Goal: Task Accomplishment & Management: Use online tool/utility

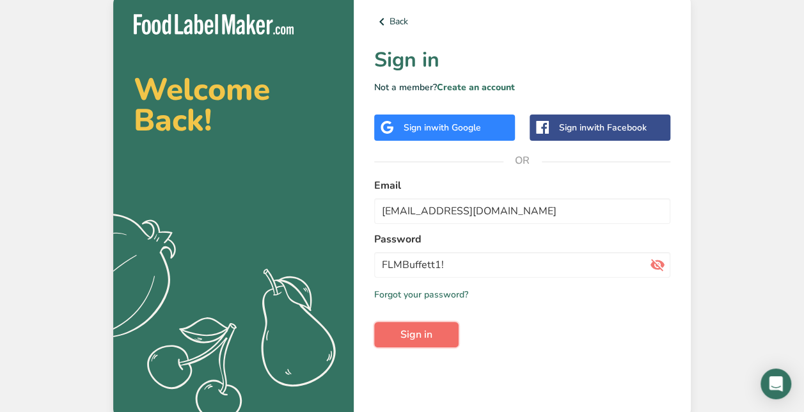
click at [430, 322] on button "Sign in" at bounding box center [416, 335] width 84 height 26
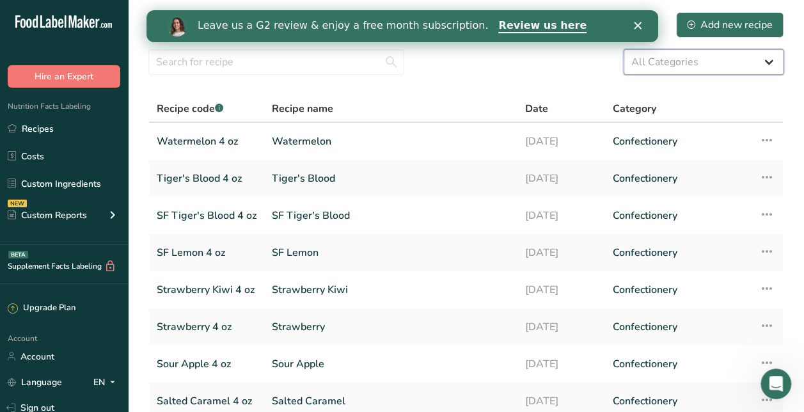
click at [759, 50] on select "All Categories Baked Goods [GEOGRAPHIC_DATA] Confectionery Cooked Meals, Salads…" at bounding box center [703, 62] width 160 height 26
click at [478, 82] on section "Recipes (37) Add new recipe All Categories Baked Goods [GEOGRAPHIC_DATA] Confec…" at bounding box center [466, 278] width 676 height 556
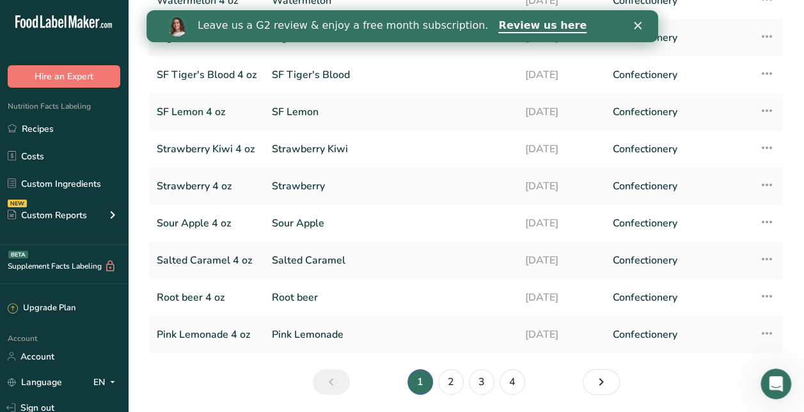
scroll to position [184, 0]
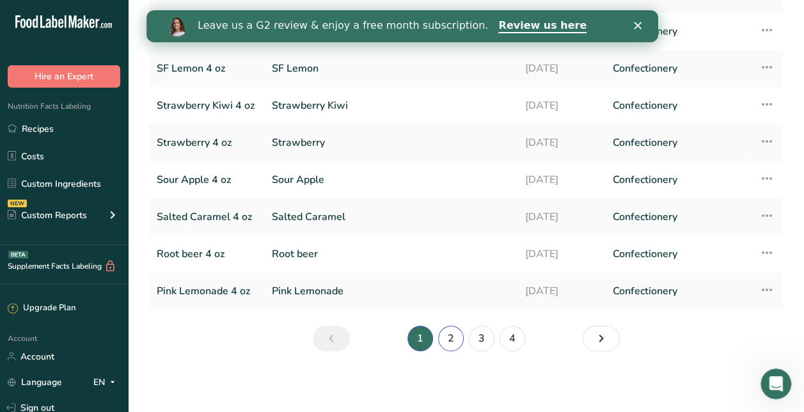
click at [456, 331] on link "2" at bounding box center [451, 338] width 26 height 26
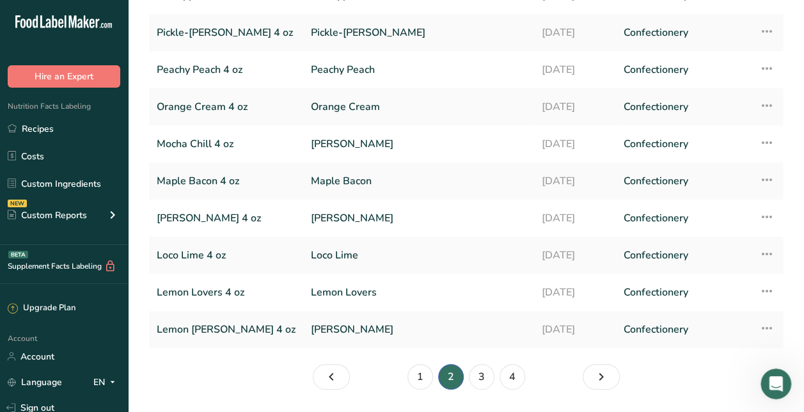
scroll to position [184, 0]
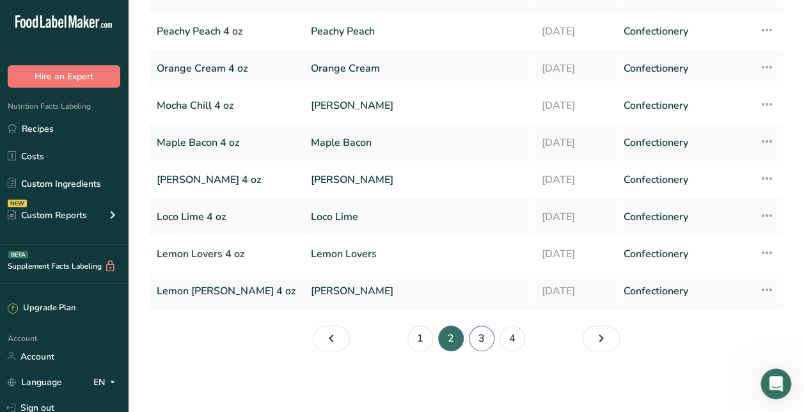
click at [473, 335] on link "3" at bounding box center [482, 338] width 26 height 26
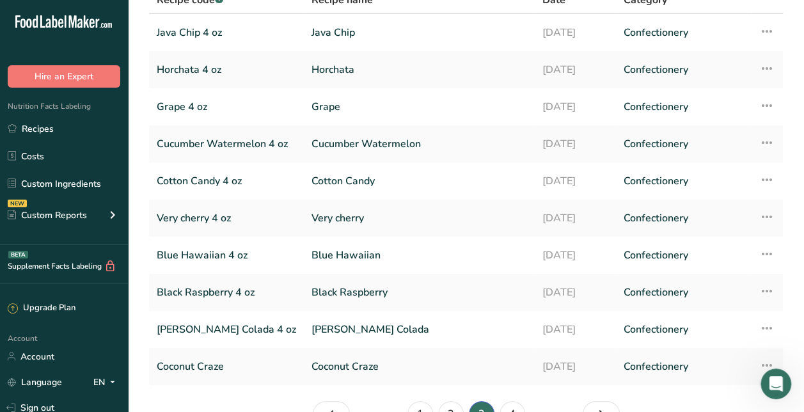
scroll to position [109, 0]
click at [343, 63] on link "Horchata" at bounding box center [418, 69] width 215 height 27
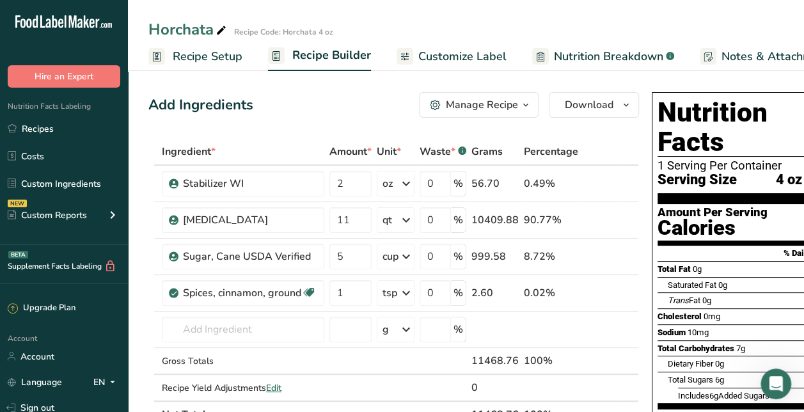
scroll to position [72, 0]
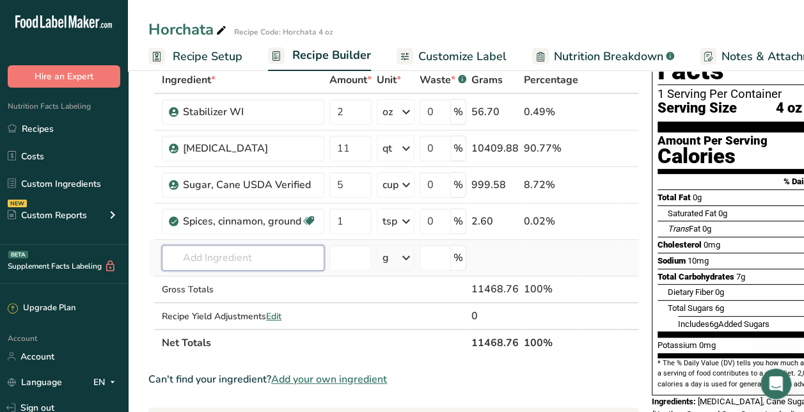
click at [295, 256] on input "text" at bounding box center [243, 258] width 162 height 26
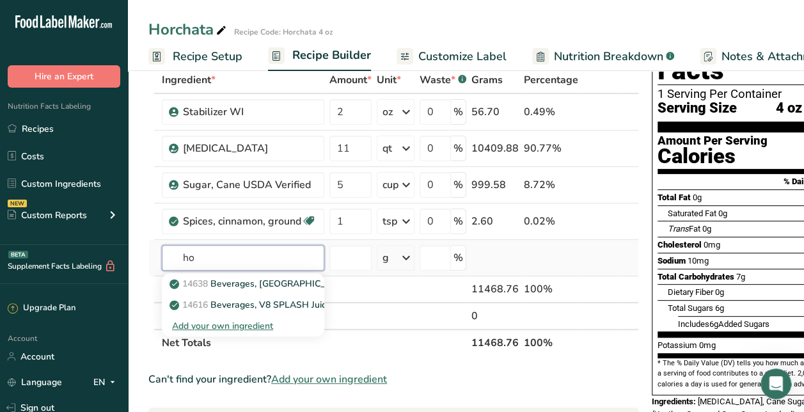
type input "h"
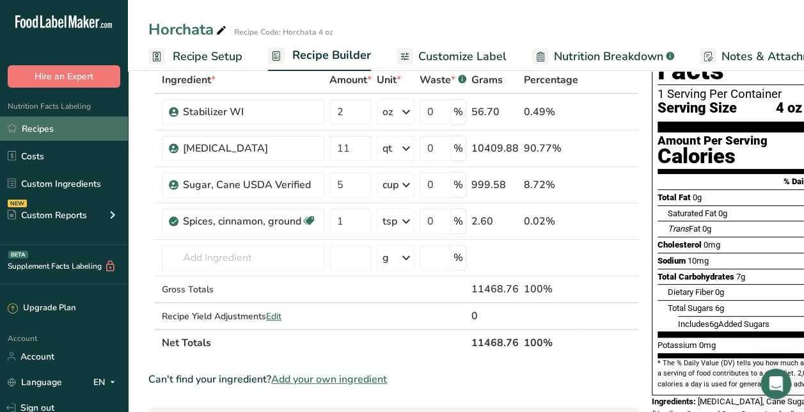
click at [85, 119] on link "Recipes" at bounding box center [64, 128] width 128 height 24
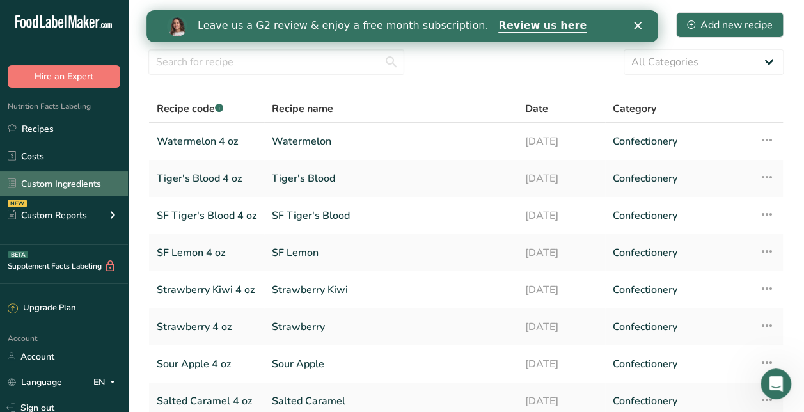
click at [58, 182] on link "Custom Ingredients" at bounding box center [64, 183] width 128 height 24
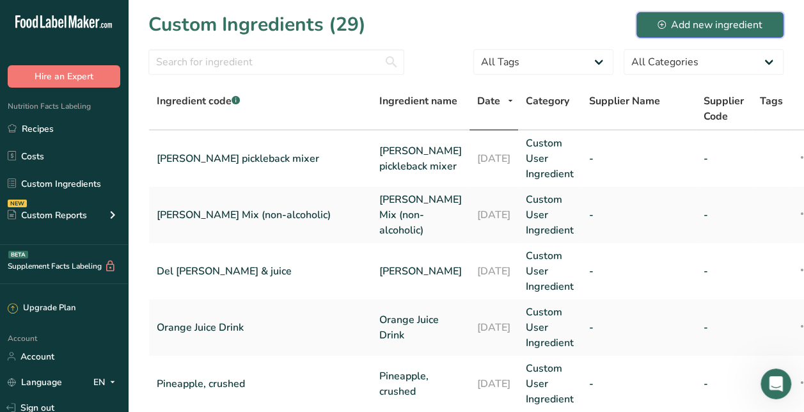
click at [667, 26] on div "Add new ingredient" at bounding box center [709, 24] width 105 height 15
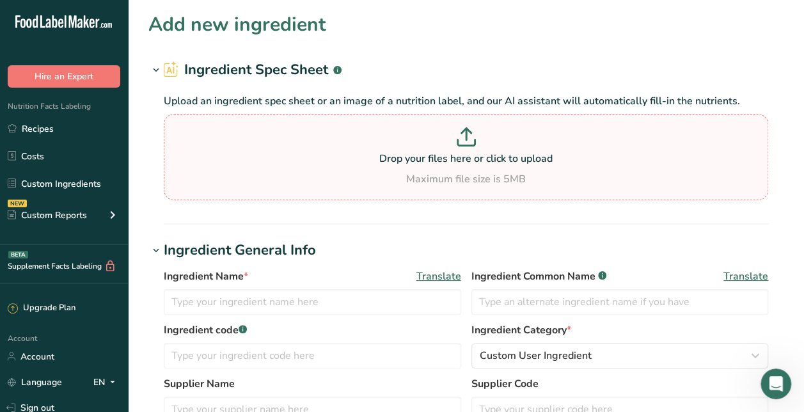
click at [511, 180] on div "Maximum file size is 5MB" at bounding box center [466, 178] width 598 height 15
click at [511, 180] on input "Drop your files here or click to upload Maximum file size is 5MB" at bounding box center [466, 157] width 604 height 86
type input "C:\fakepath\Screenshot [DATE] 152934.png"
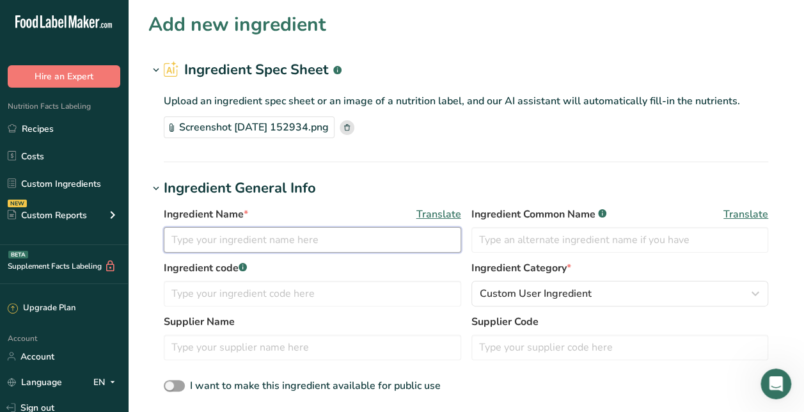
click at [302, 245] on input "text" at bounding box center [312, 240] width 297 height 26
click at [305, 238] on input "Pink Lemonade" at bounding box center [312, 240] width 297 height 26
click at [305, 238] on input "Pink Lemonade Mix" at bounding box center [312, 240] width 297 height 26
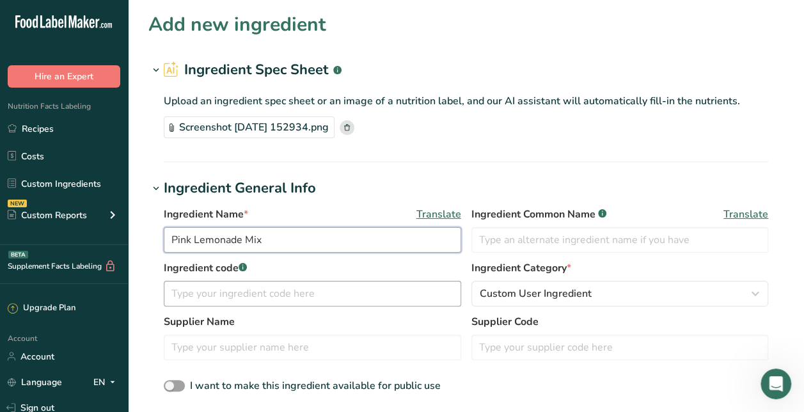
type input "Pink Lemonade Mix"
click at [233, 297] on input "text" at bounding box center [312, 294] width 297 height 26
paste input "Pink Lemonade Mix"
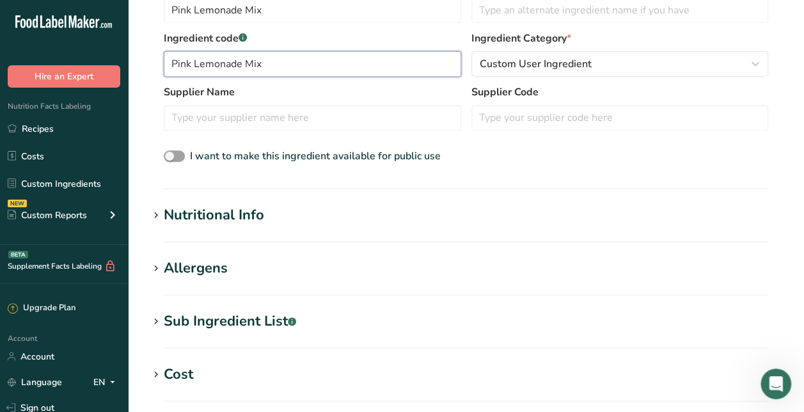
scroll to position [240, 0]
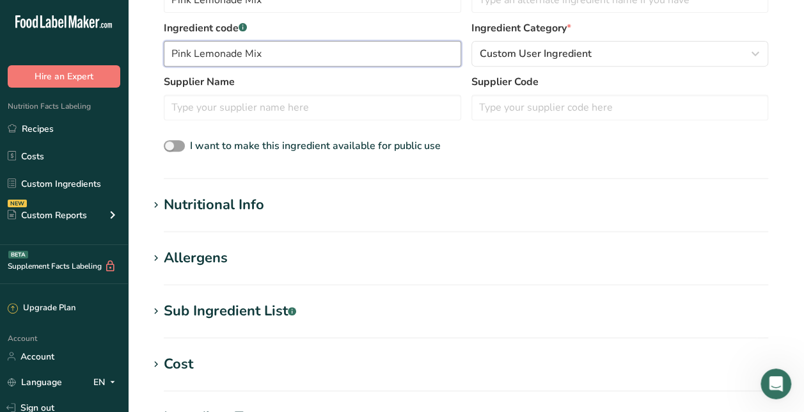
type input "Pink Lemonade Mix"
click at [229, 218] on section "Nutritional Info Serving Size .a-a{fill:#347362;}.b-a{fill:#fff;} Add ingredien…" at bounding box center [465, 213] width 635 height 38
click at [228, 201] on div "Nutritional Info" at bounding box center [214, 204] width 100 height 21
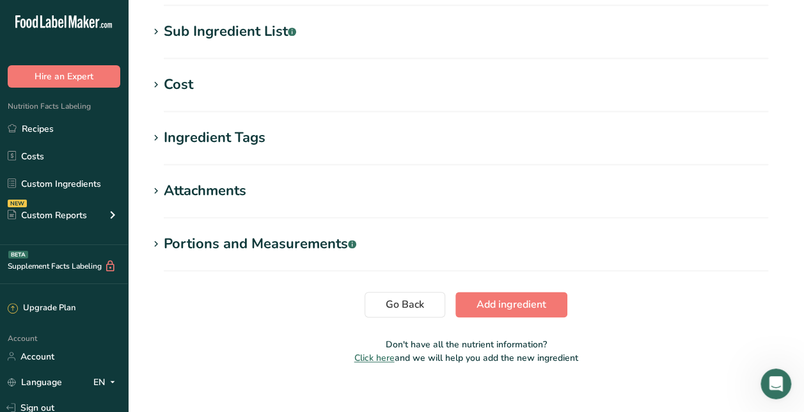
scroll to position [828, 0]
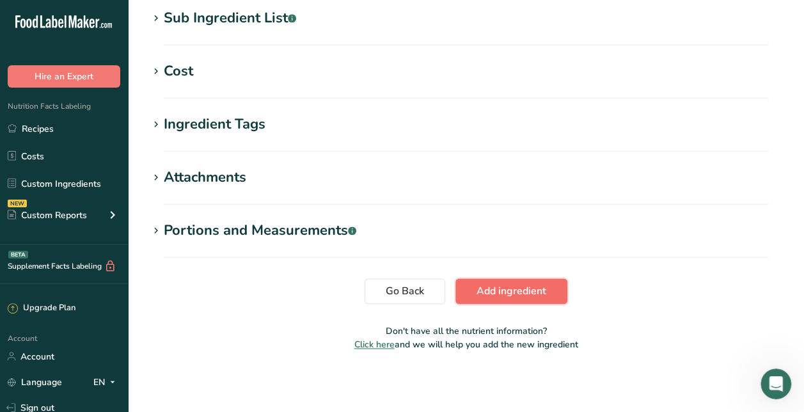
click at [539, 286] on span "Add ingredient" at bounding box center [511, 290] width 70 height 15
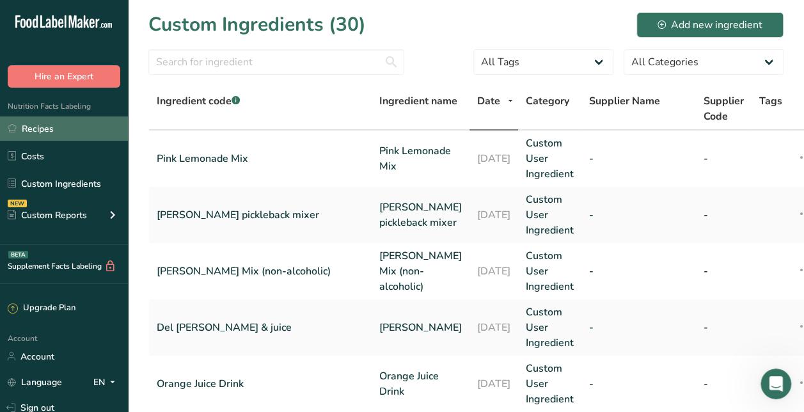
click at [43, 128] on link "Recipes" at bounding box center [64, 128] width 128 height 24
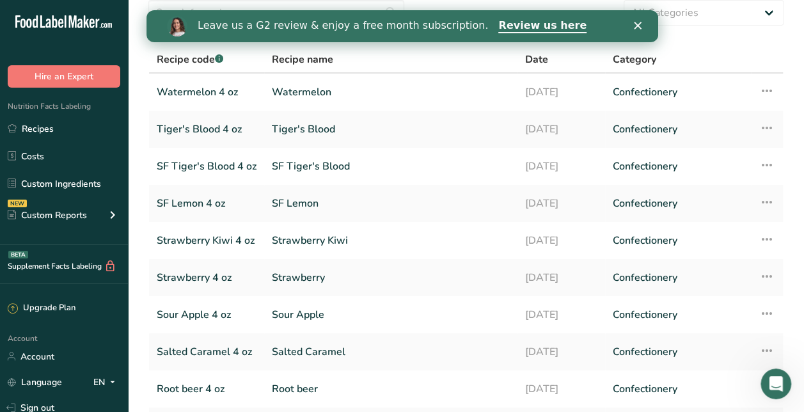
scroll to position [184, 0]
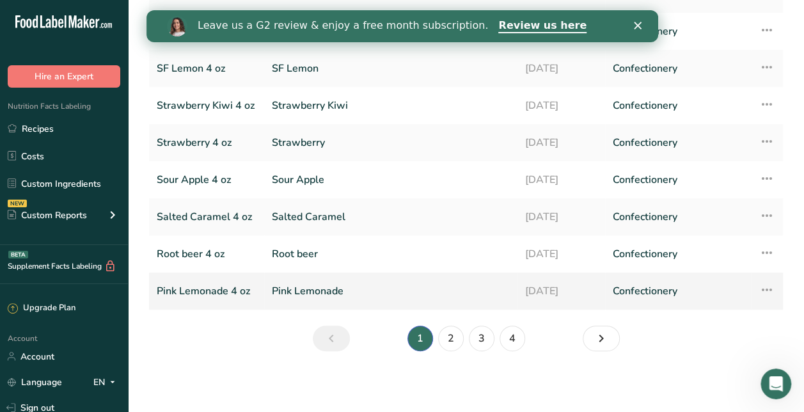
click at [275, 289] on link "Pink Lemonade" at bounding box center [390, 290] width 237 height 27
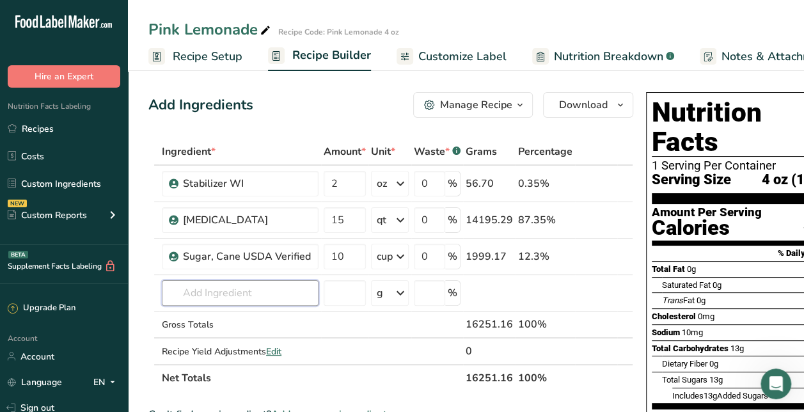
click at [275, 289] on input "text" at bounding box center [240, 293] width 157 height 26
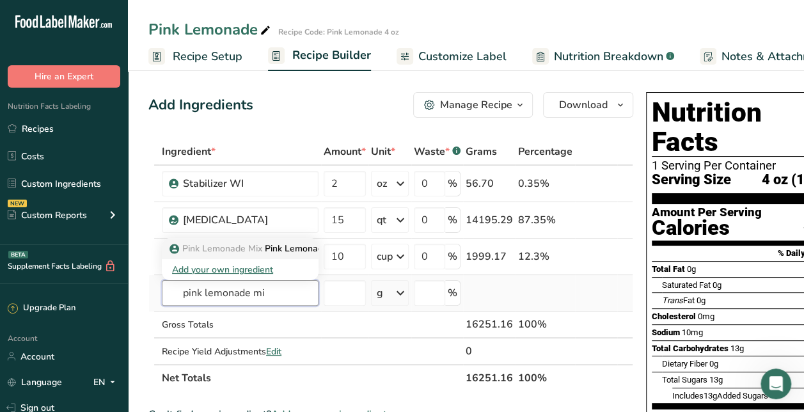
type input "pink lemonade mi"
click at [284, 254] on p "Pink Lemonade Mix Pink Lemonade Mix" at bounding box center [258, 248] width 173 height 13
type input "Pink Lemonade Mix"
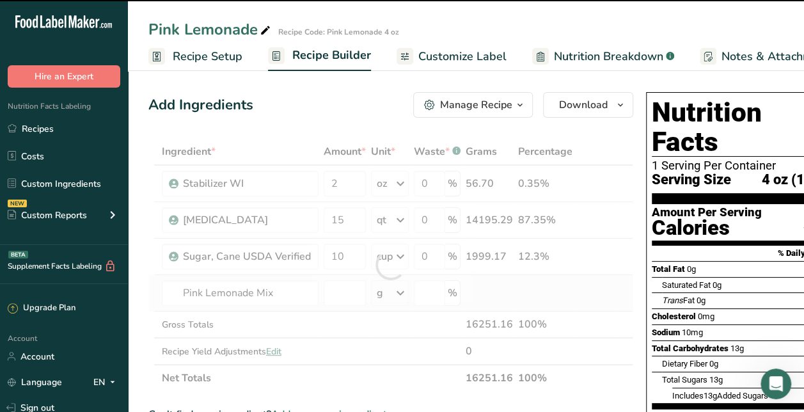
type input "0"
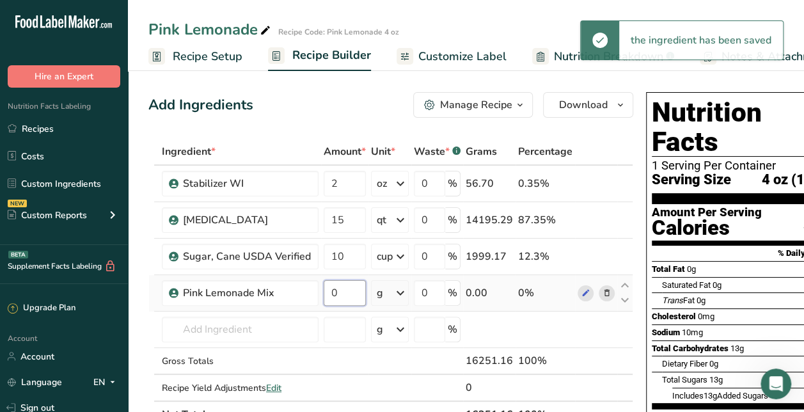
click at [340, 287] on input "0" at bounding box center [344, 293] width 42 height 26
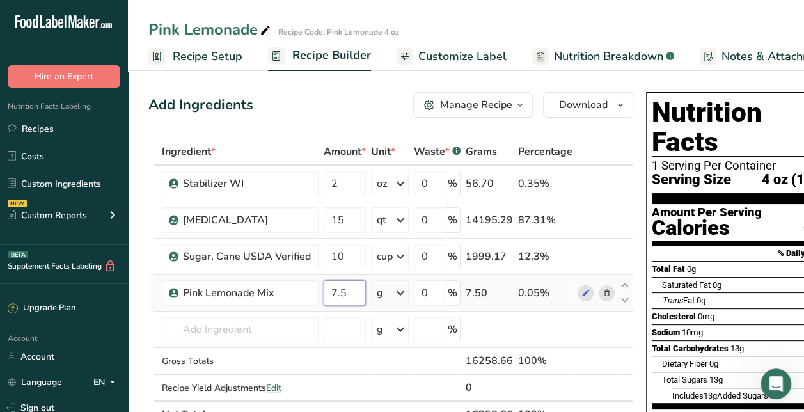
type input "7.5"
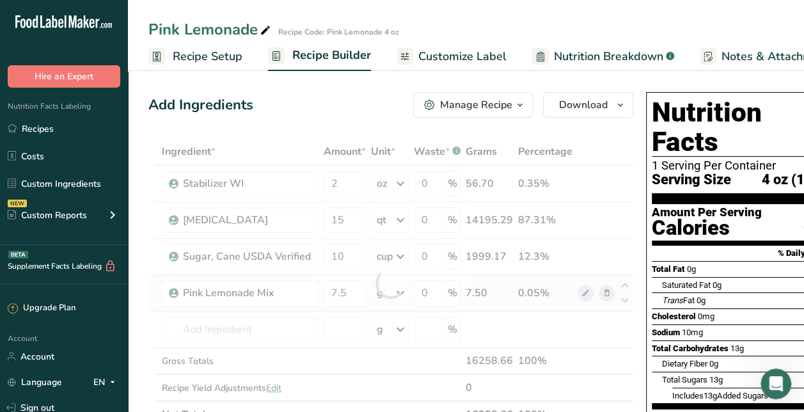
click at [393, 295] on div "Ingredient * Amount * Unit * Waste * .a-a{fill:#347362;}.b-a{fill:#fff;} Grams …" at bounding box center [390, 283] width 485 height 290
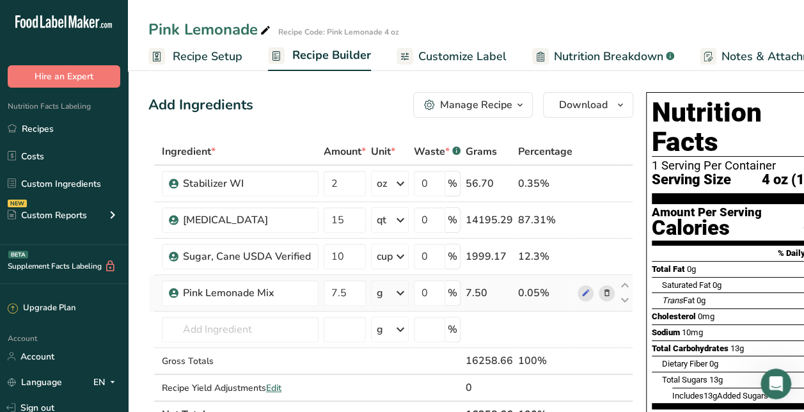
click at [393, 295] on icon at bounding box center [400, 292] width 15 height 23
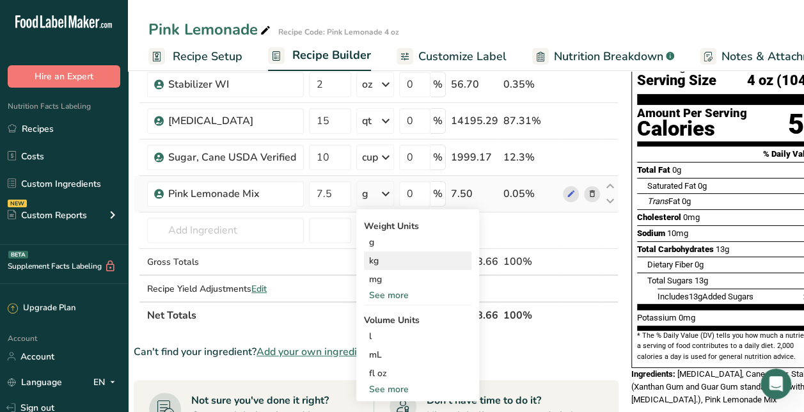
scroll to position [100, 0]
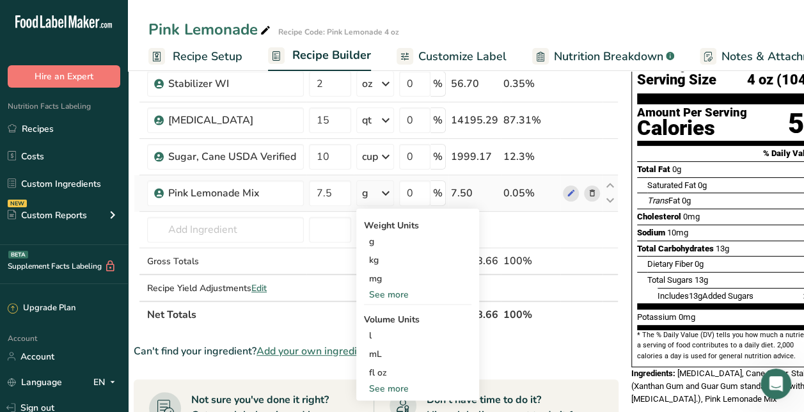
click at [403, 386] on div "See more" at bounding box center [417, 388] width 107 height 13
select select "22"
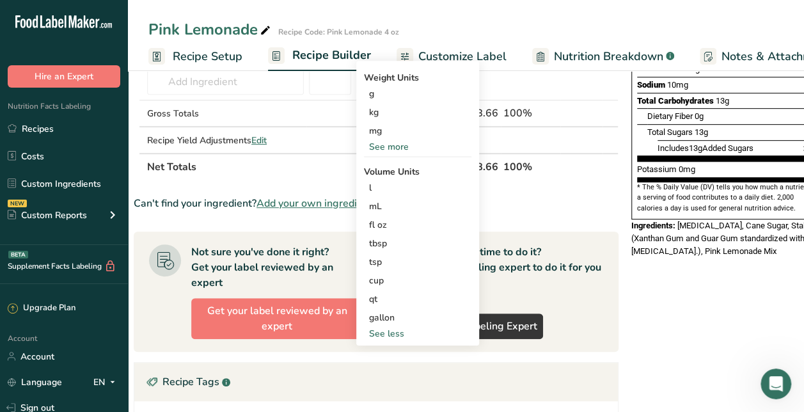
scroll to position [248, 0]
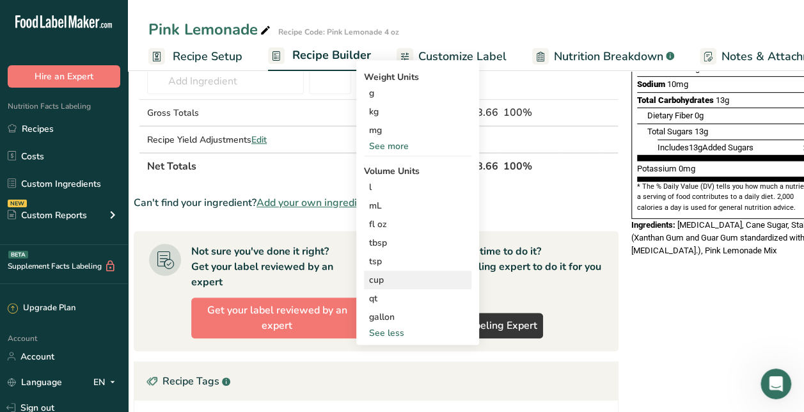
click at [390, 279] on div "cup" at bounding box center [417, 279] width 97 height 13
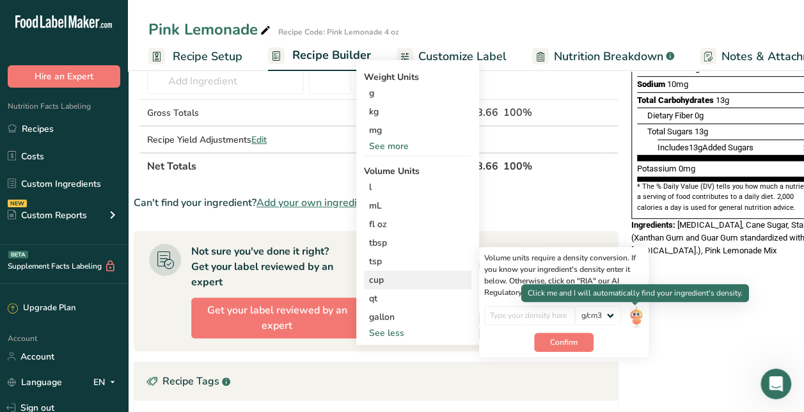
click at [635, 317] on img at bounding box center [635, 317] width 14 height 22
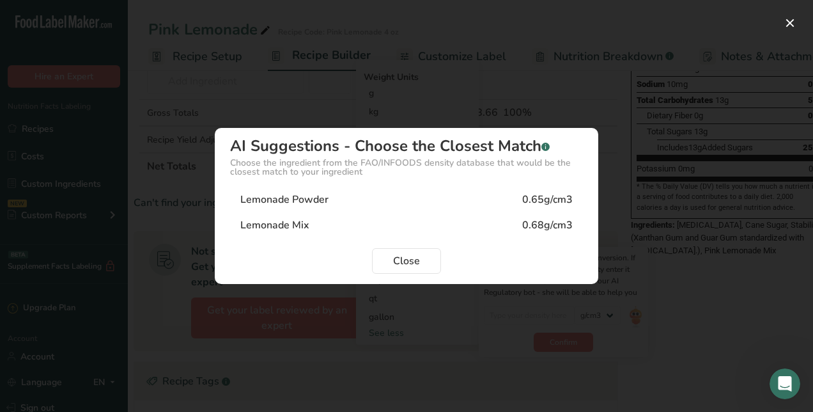
click at [539, 191] on div "Lemonade Powder 0.65g/cm3" at bounding box center [406, 200] width 353 height 26
type input "0.65"
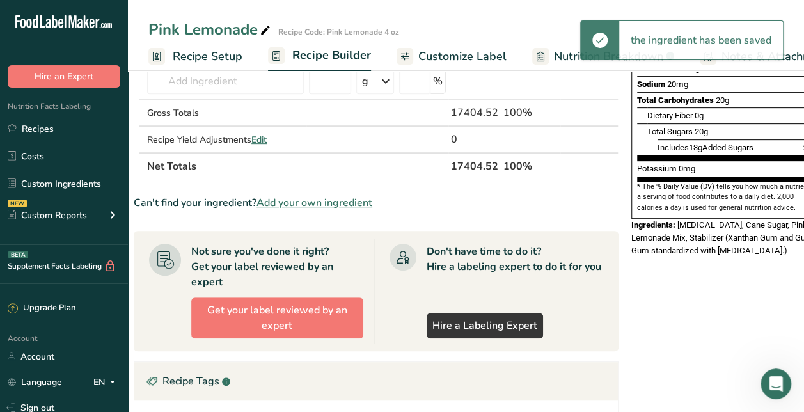
scroll to position [0, 0]
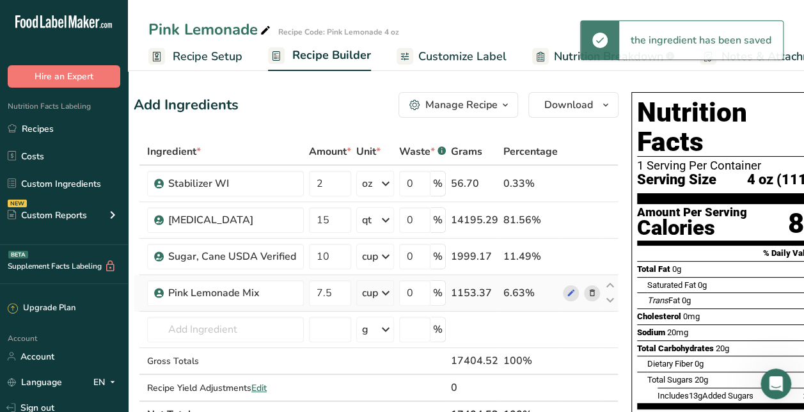
click at [286, 105] on div "Add Ingredients Manage Recipe Delete Recipe Duplicate Recipe Scale Recipe Save …" at bounding box center [376, 105] width 485 height 26
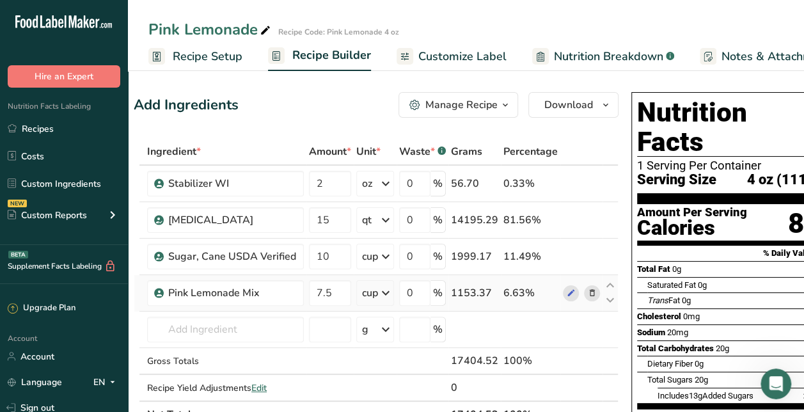
click at [196, 50] on span "Recipe Setup" at bounding box center [208, 56] width 70 height 17
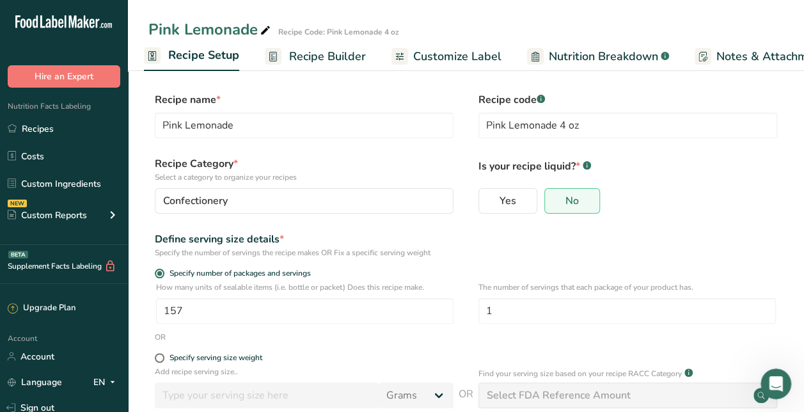
click at [315, 59] on span "Recipe Builder" at bounding box center [327, 56] width 77 height 17
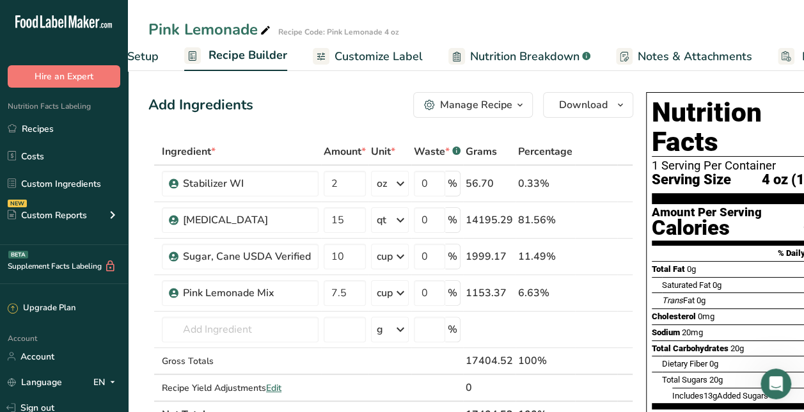
scroll to position [0, 123]
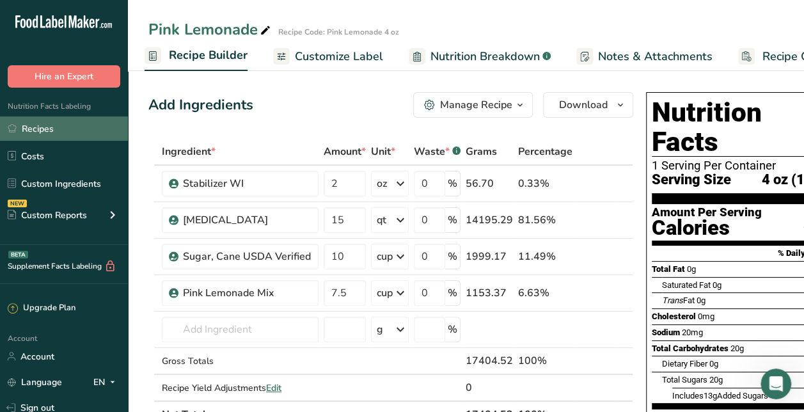
click at [45, 124] on link "Recipes" at bounding box center [64, 128] width 128 height 24
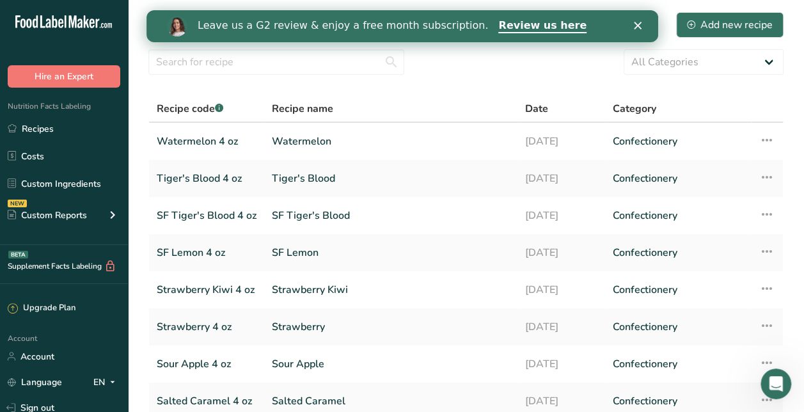
scroll to position [184, 0]
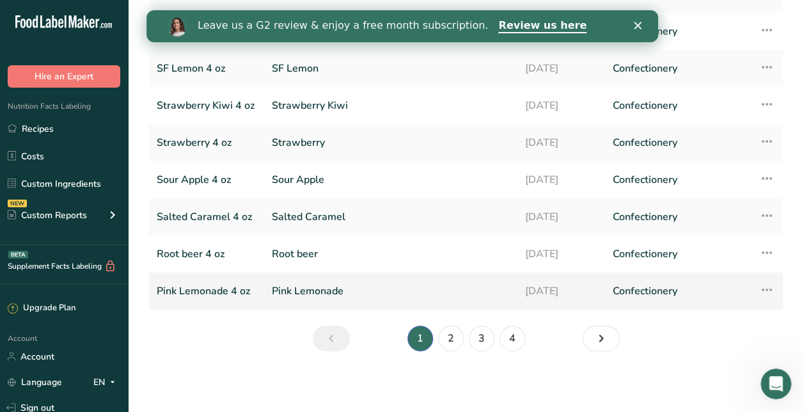
click at [326, 295] on link "Pink Lemonade" at bounding box center [390, 290] width 237 height 27
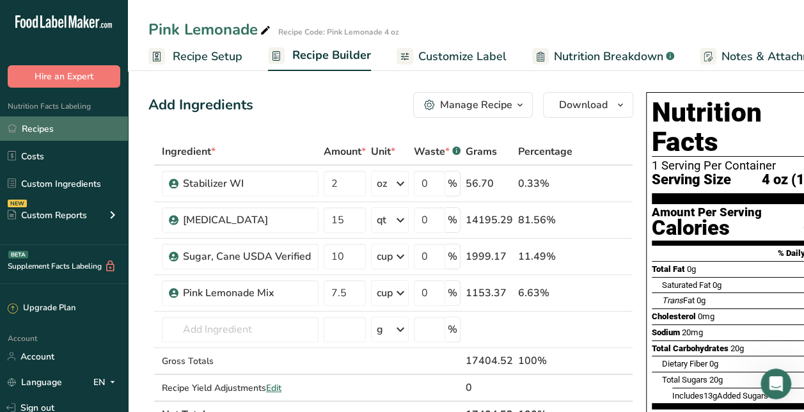
click at [92, 134] on link "Recipes" at bounding box center [64, 128] width 128 height 24
